Goal: Find specific page/section: Find specific page/section

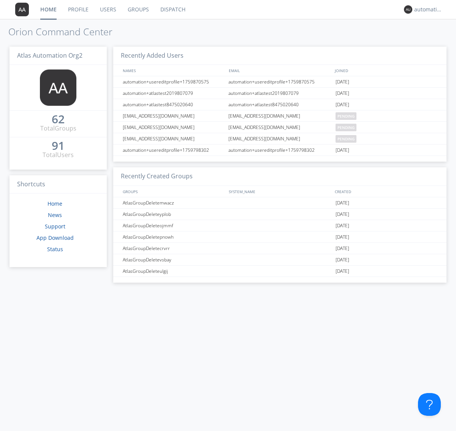
click at [172, 9] on link "Dispatch" at bounding box center [173, 9] width 36 height 19
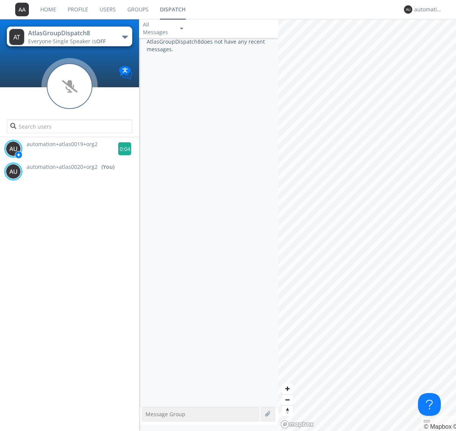
click at [122, 149] on g at bounding box center [124, 148] width 13 height 13
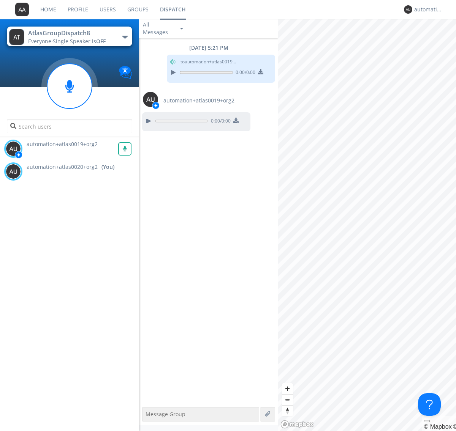
click at [164, 28] on div "All Messages" at bounding box center [158, 28] width 38 height 17
click at [164, 57] on div "Direct Only" at bounding box center [163, 57] width 49 height 13
click at [164, 28] on div "All Messages" at bounding box center [158, 28] width 38 height 17
click at [164, 70] on div "Group Only" at bounding box center [163, 69] width 49 height 13
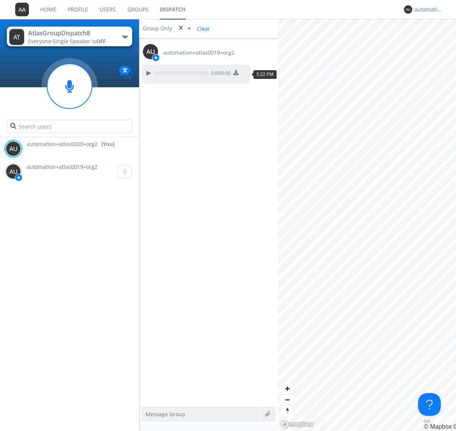
click at [426, 9] on div "automation+atlas0020+org2" at bounding box center [428, 10] width 28 height 8
